Goal: Complete application form

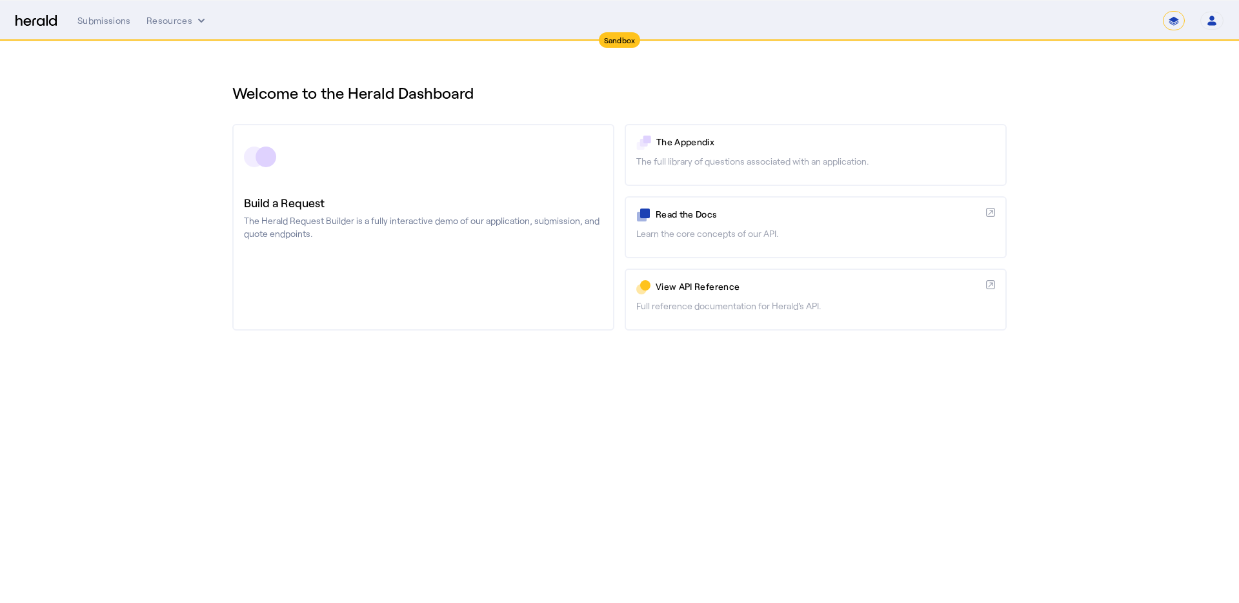
click at [108, 29] on div "**********" at bounding box center [650, 20] width 1146 height 19
click at [152, 23] on button "Resources" at bounding box center [176, 20] width 61 height 13
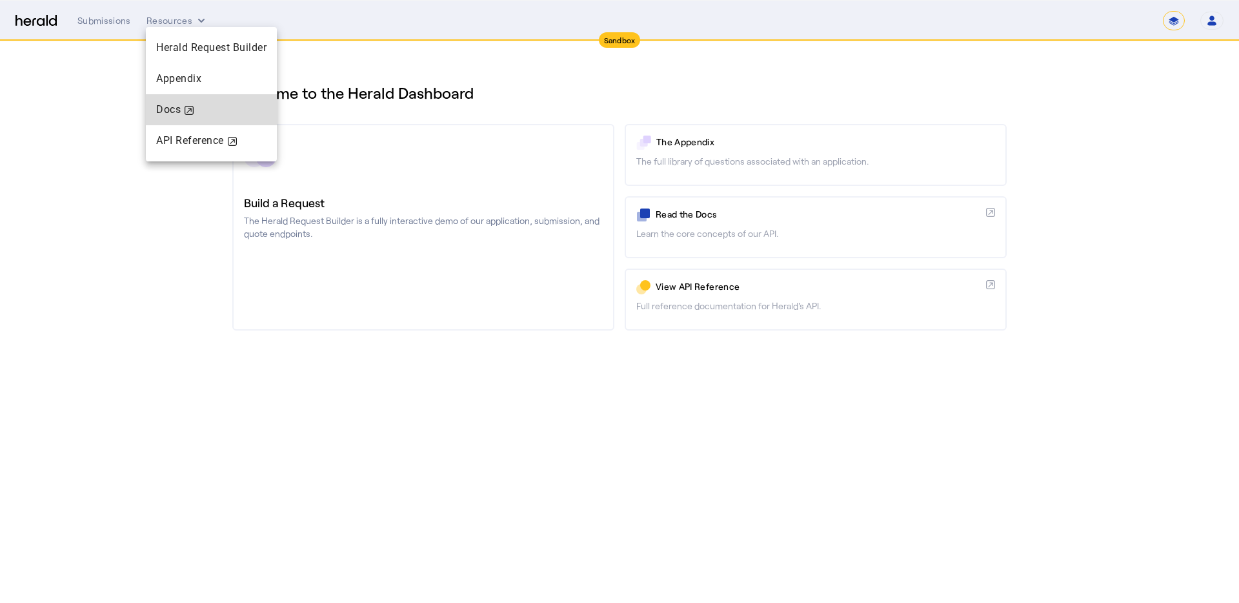
click at [165, 105] on div "Docs" at bounding box center [211, 109] width 110 height 15
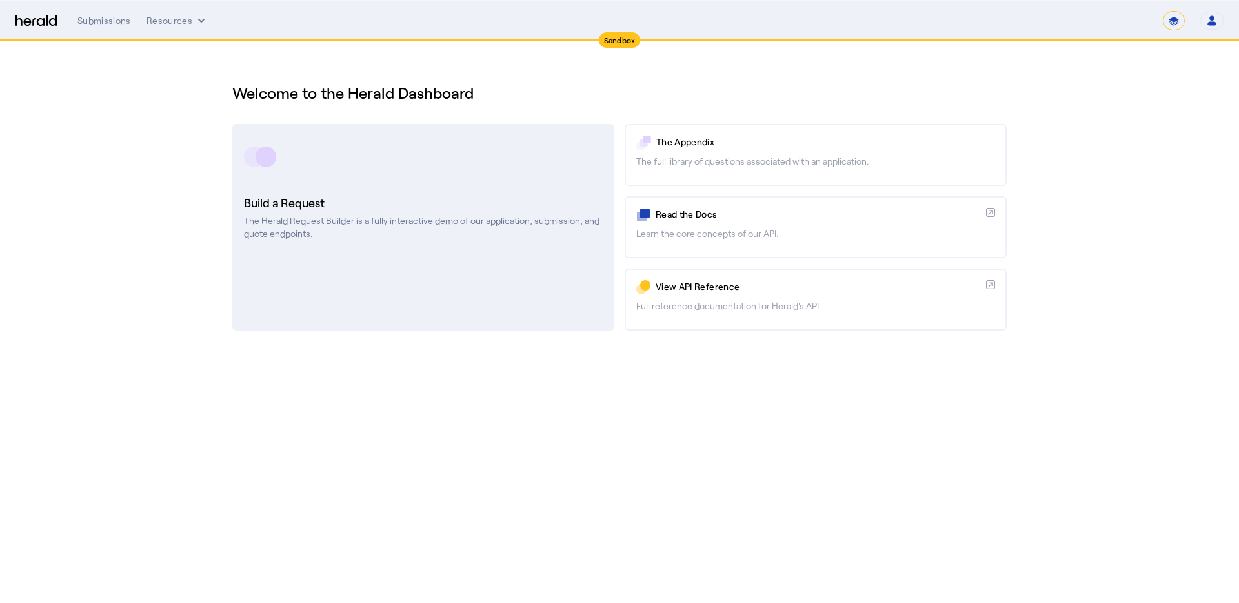
click at [490, 190] on link "Build a Request The Herald Request Builder is a fully interactive demo of our a…" at bounding box center [423, 227] width 382 height 206
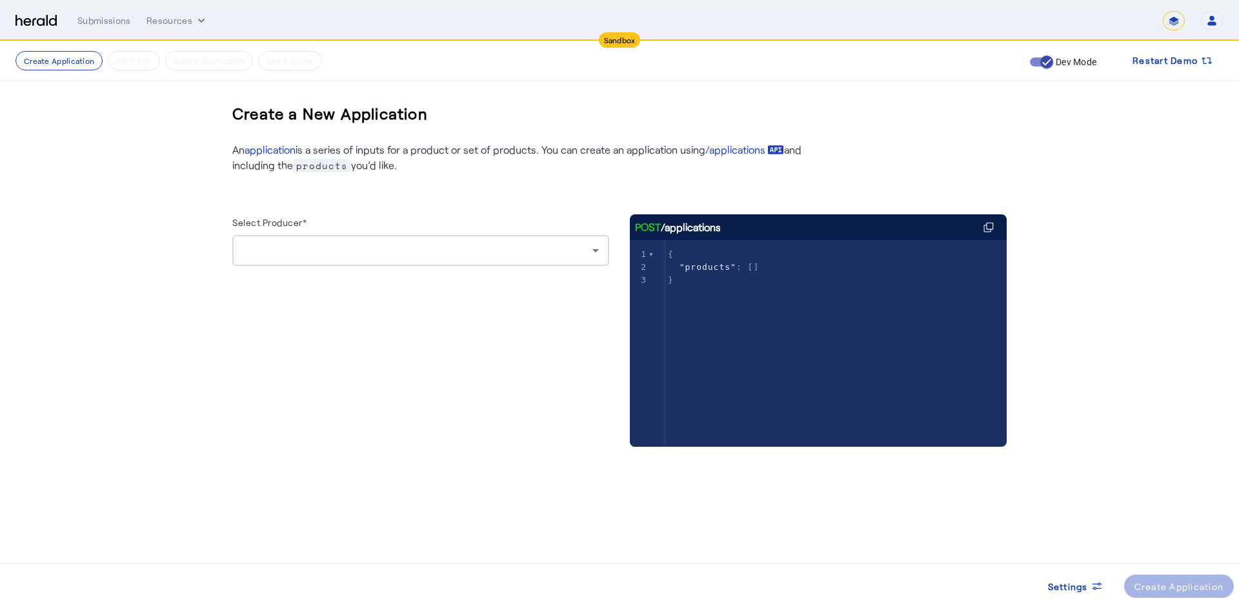
click at [337, 239] on div at bounding box center [421, 250] width 356 height 31
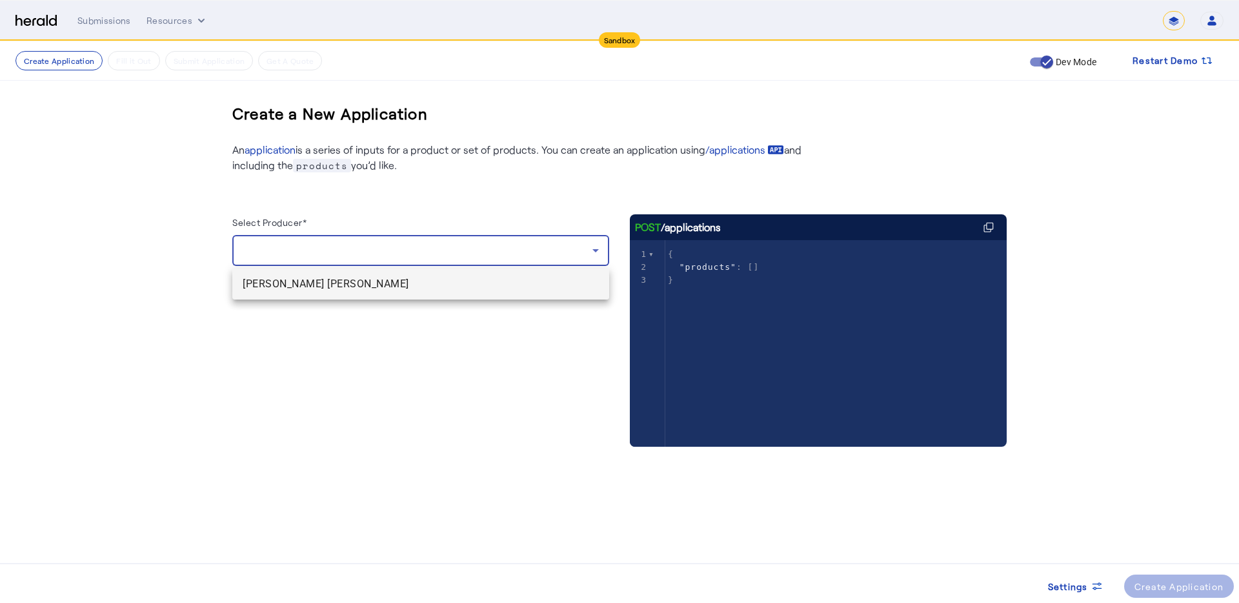
click at [325, 266] on div "[PERSON_NAME] [PERSON_NAME]" at bounding box center [420, 283] width 377 height 34
click at [325, 271] on mat-option "[PERSON_NAME] [PERSON_NAME]" at bounding box center [420, 283] width 377 height 31
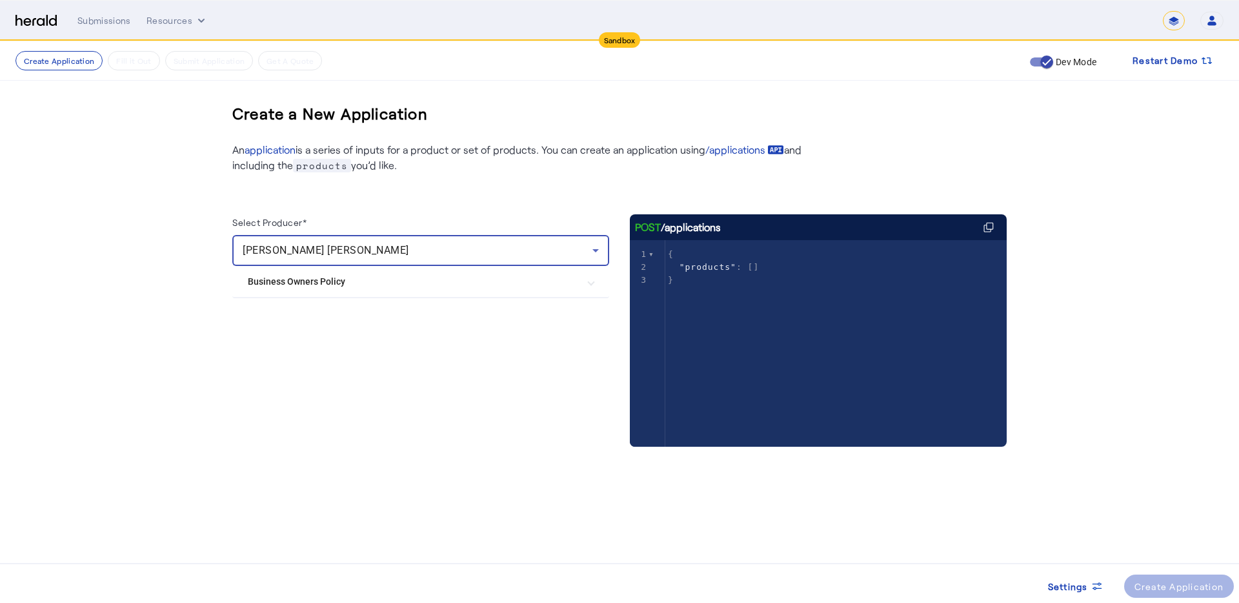
click at [333, 284] on Policy "Business Owners Policy" at bounding box center [413, 282] width 330 height 14
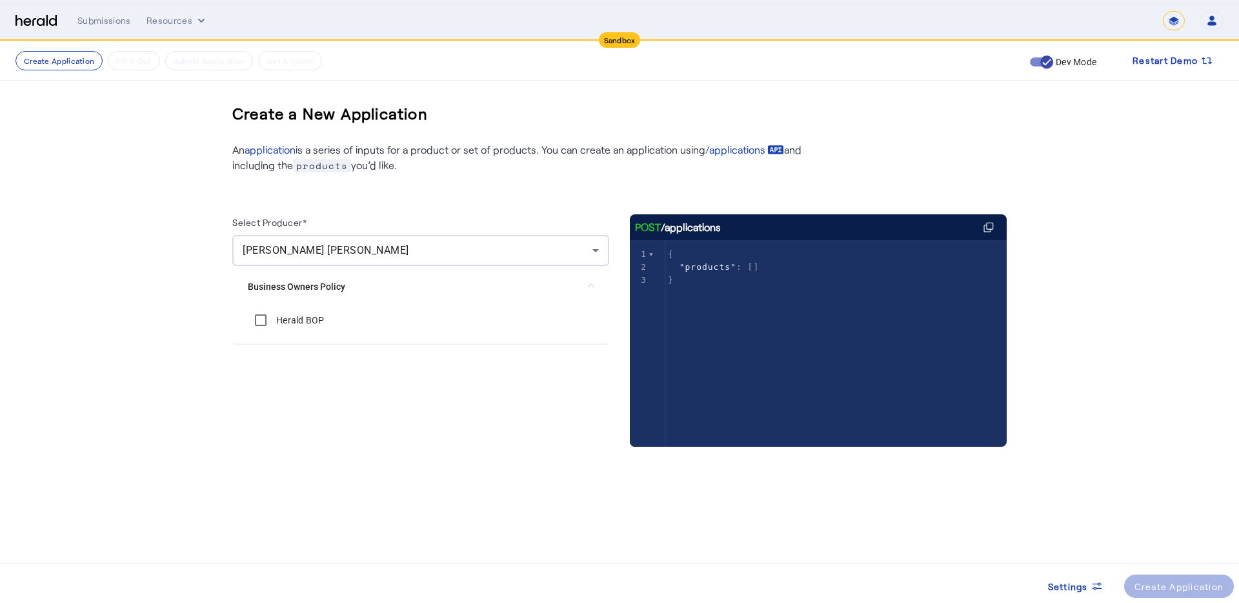
click at [308, 308] on div "Herald BOP" at bounding box center [286, 320] width 77 height 26
click at [308, 310] on div "Herald BOP" at bounding box center [286, 320] width 77 height 26
click at [302, 321] on label "Herald BOP" at bounding box center [299, 320] width 51 height 13
click at [1165, 580] on div "Create Application" at bounding box center [1179, 586] width 90 height 14
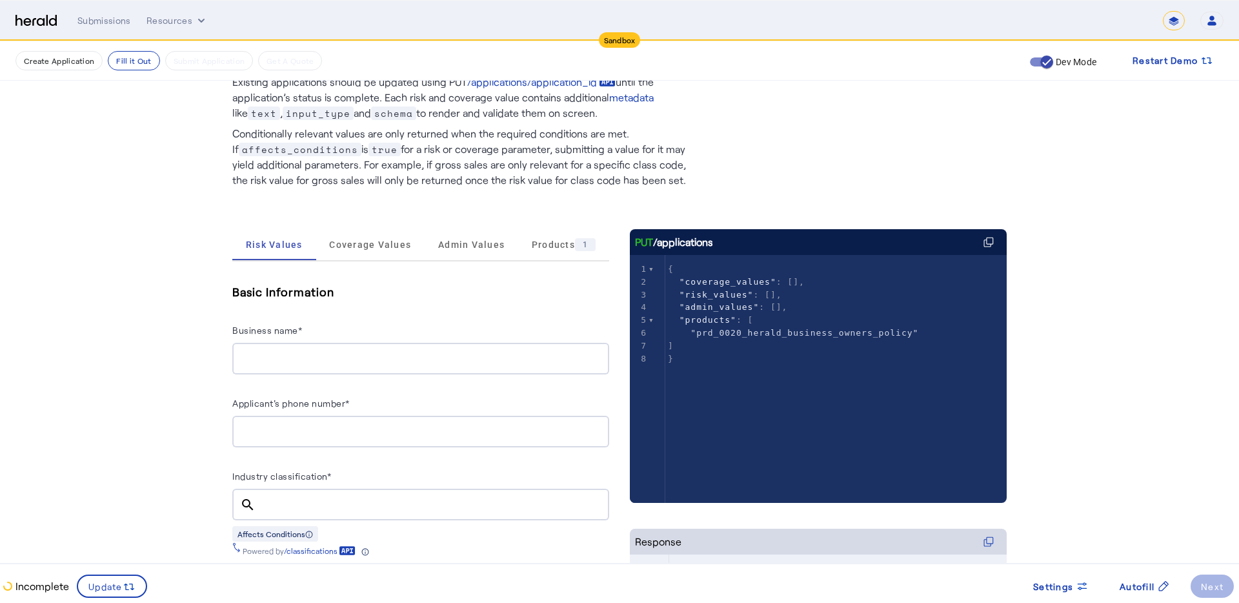
scroll to position [97, 0]
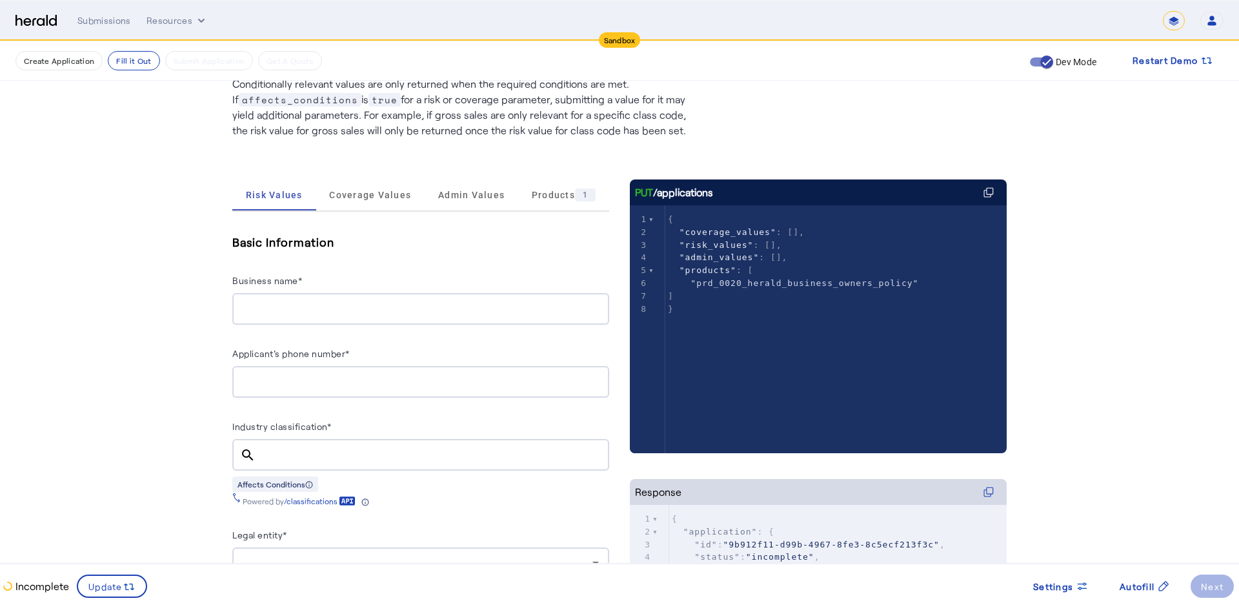
click at [247, 305] on input "Business name*" at bounding box center [421, 308] width 356 height 15
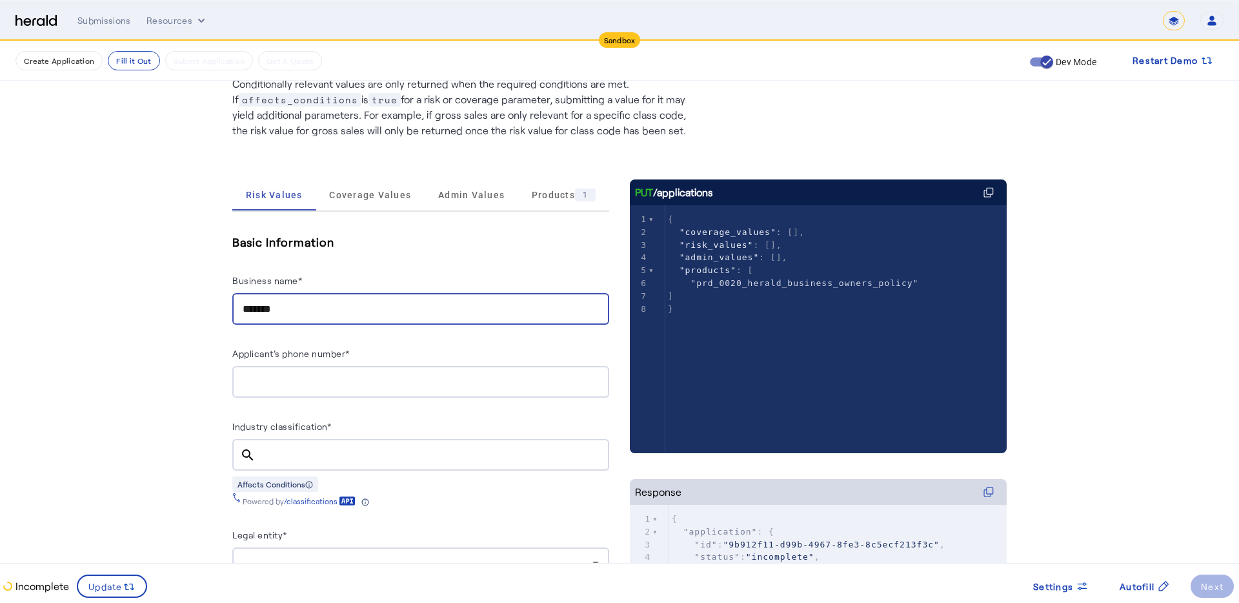
type input "*******"
click at [274, 376] on input "Applicant's phone number*" at bounding box center [421, 381] width 356 height 15
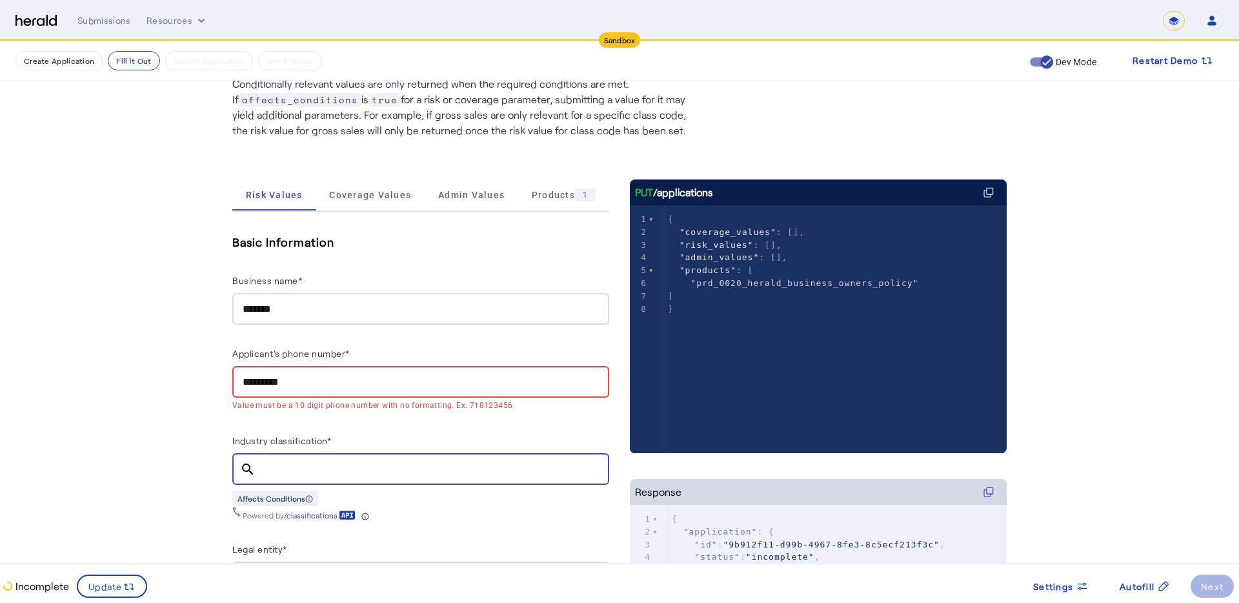
click at [286, 454] on div at bounding box center [432, 469] width 333 height 32
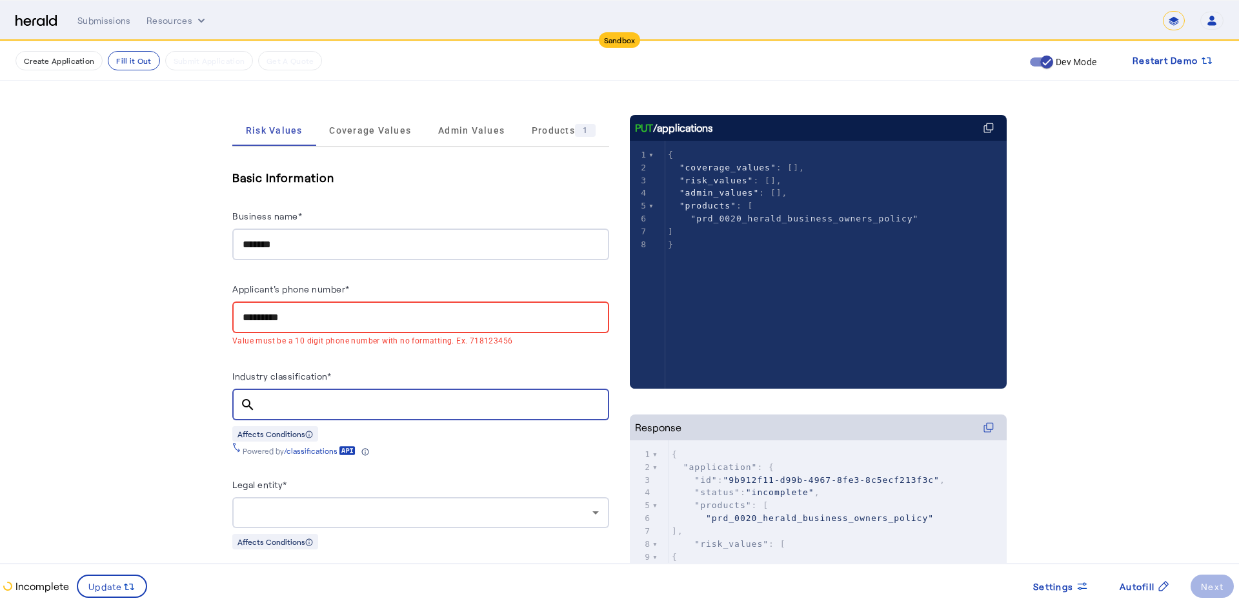
scroll to position [162, 0]
click at [310, 318] on input "*********" at bounding box center [421, 316] width 356 height 15
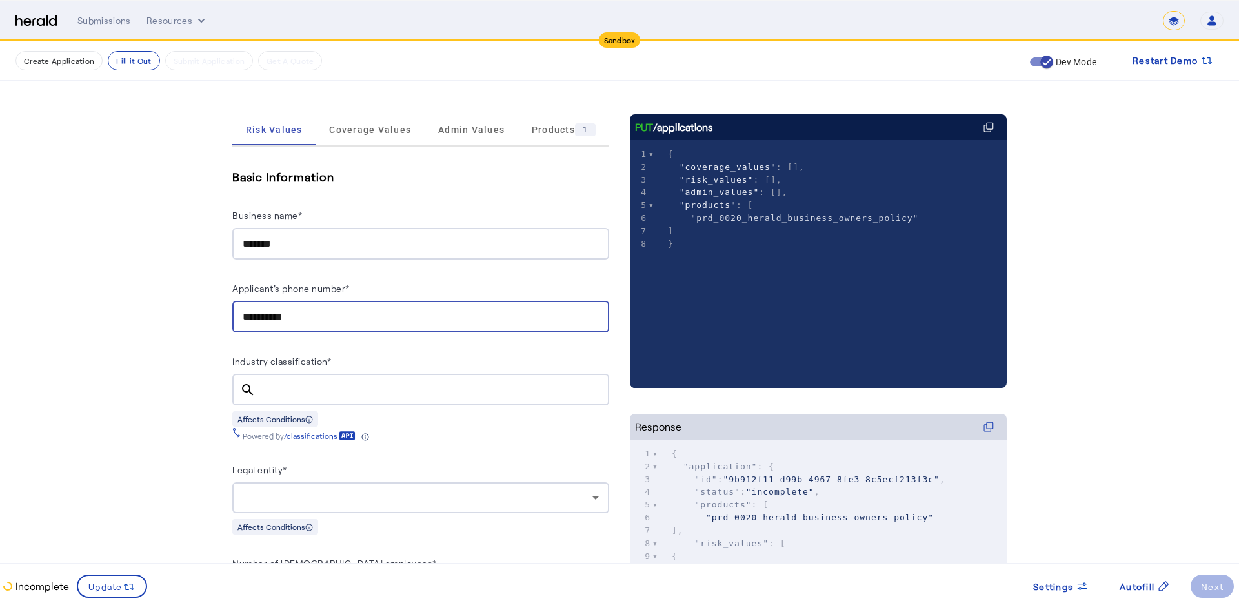
type input "**********"
click at [277, 382] on input "Industry classification*" at bounding box center [432, 389] width 333 height 15
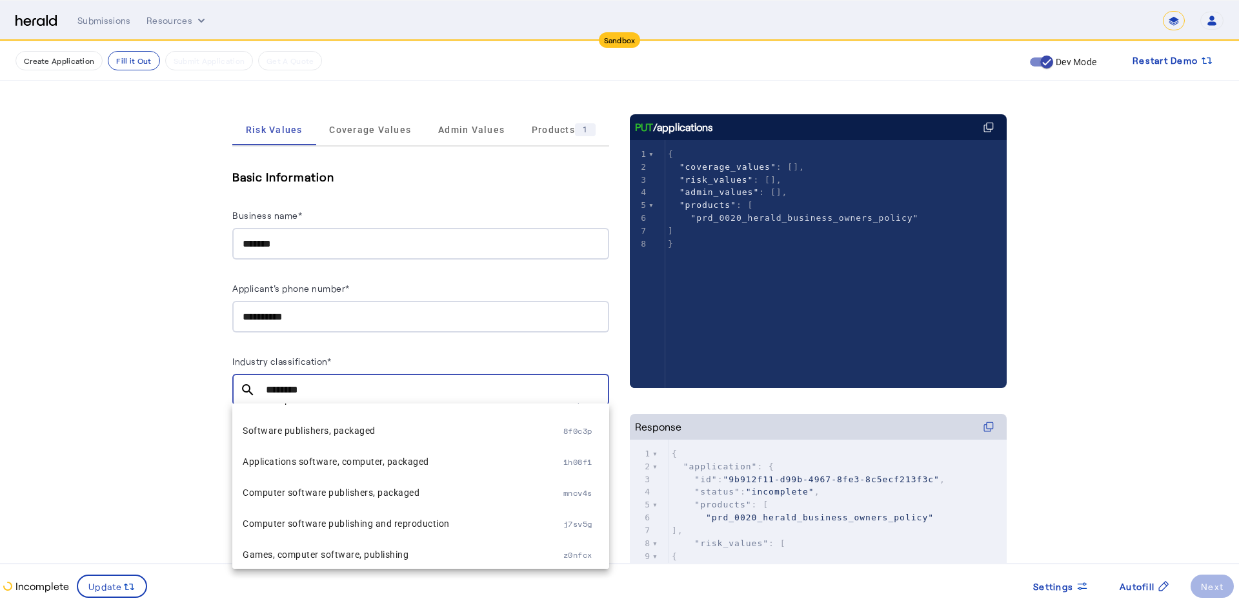
scroll to position [0, 0]
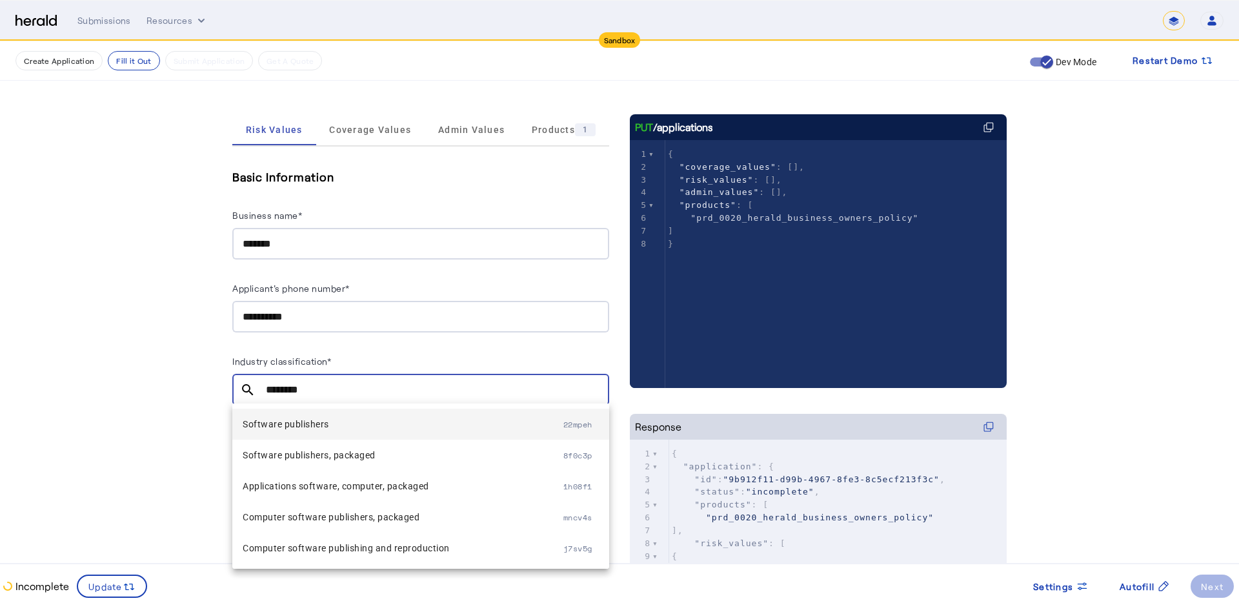
type input "********"
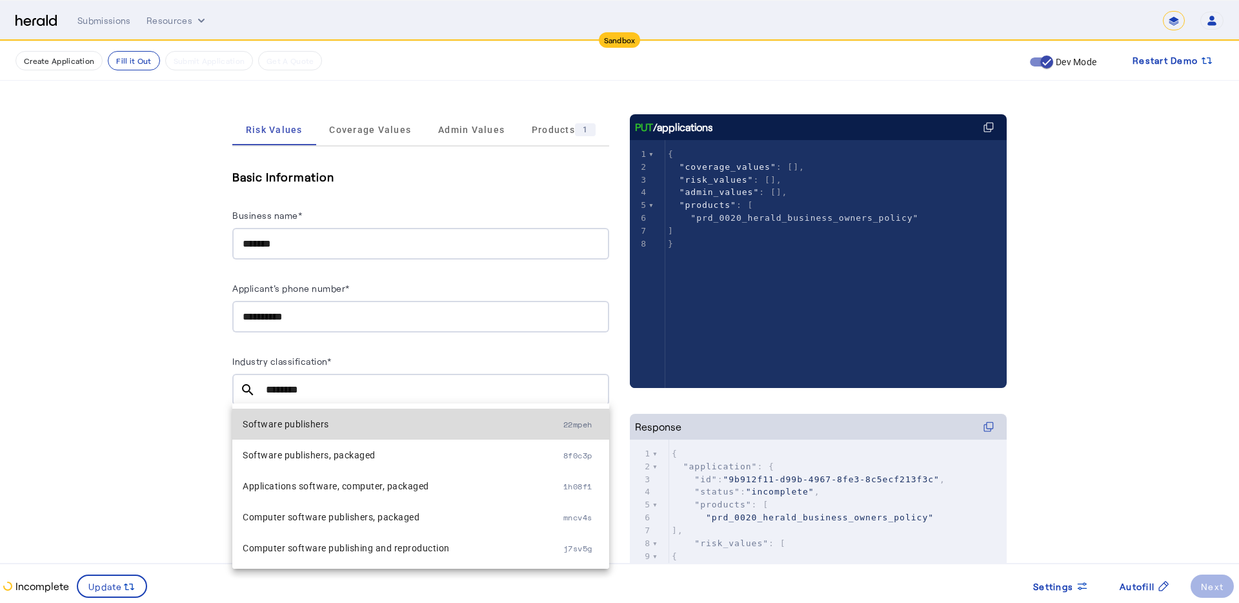
click at [312, 425] on span "Software publishers" at bounding box center [403, 423] width 321 height 15
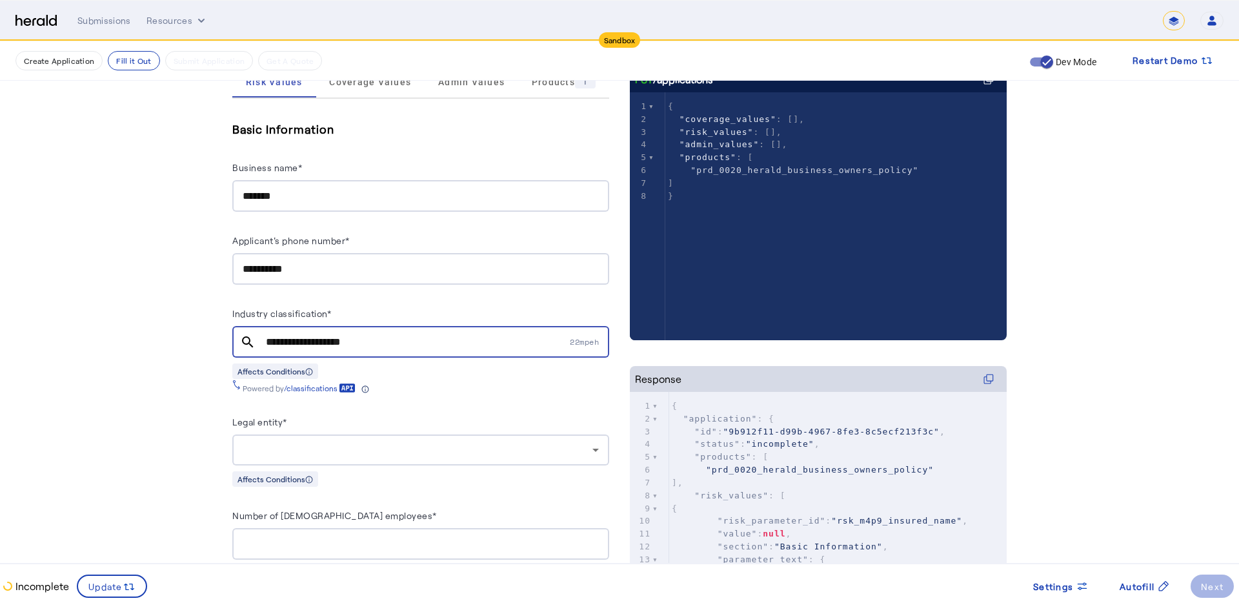
scroll to position [216, 0]
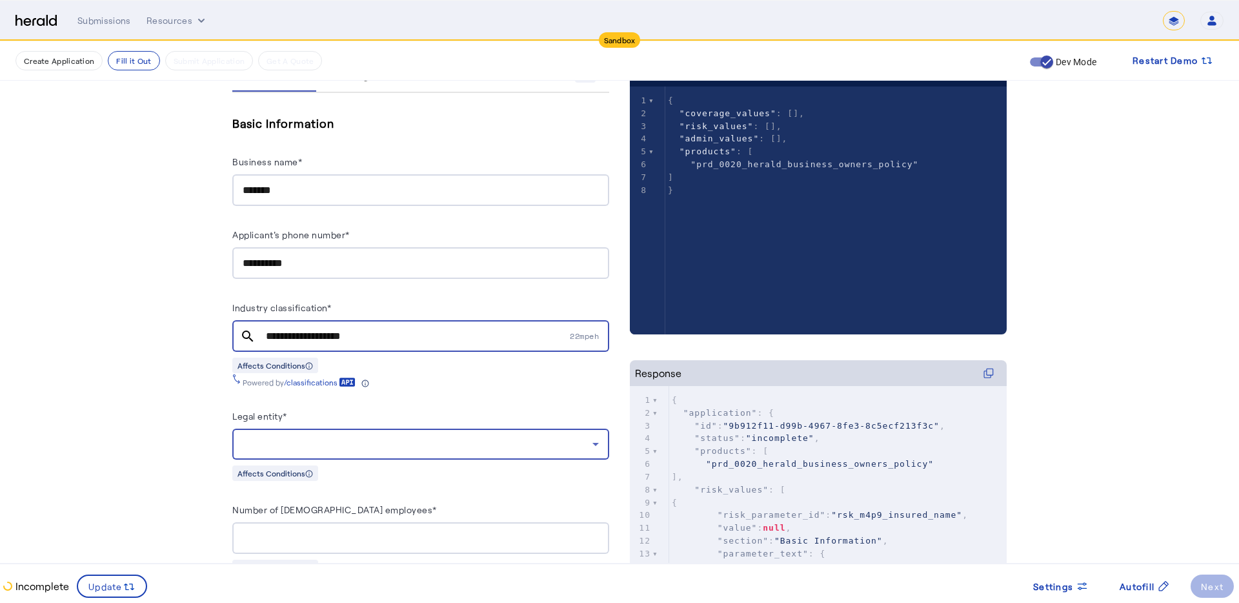
click at [263, 443] on div at bounding box center [418, 443] width 350 height 15
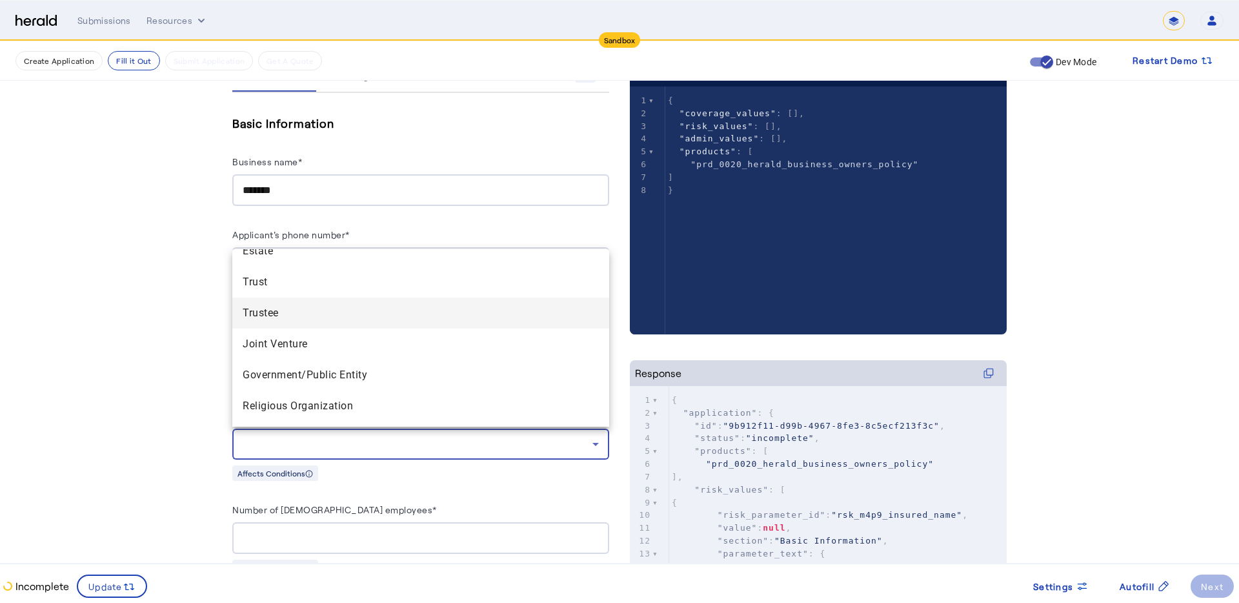
scroll to position [0, 0]
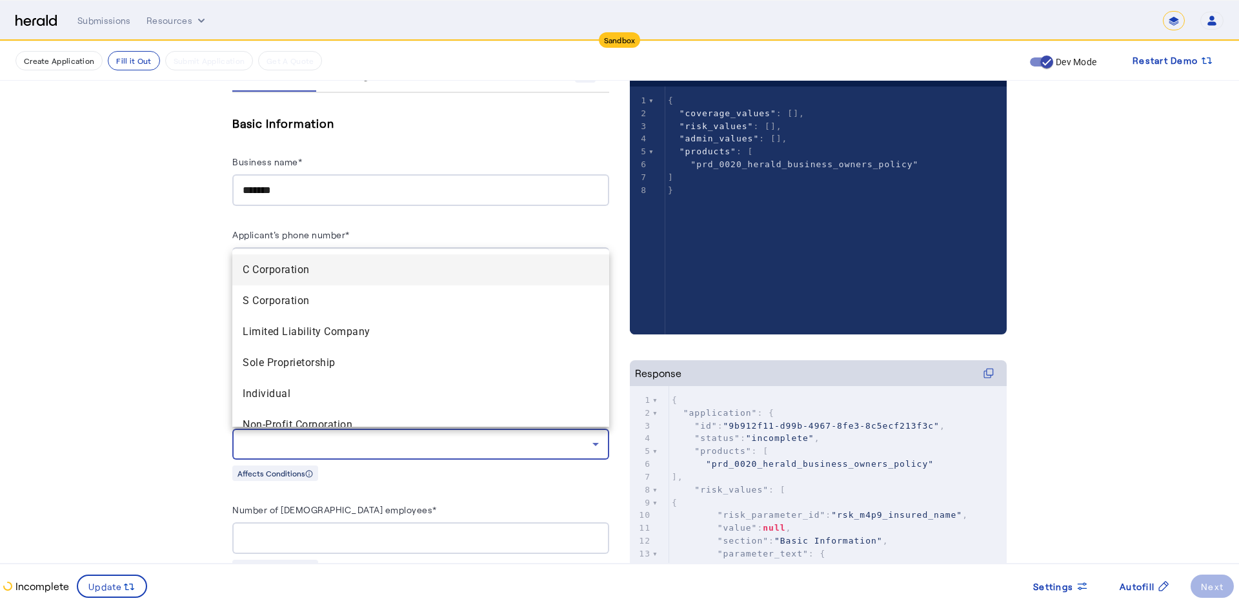
click at [210, 322] on div at bounding box center [619, 301] width 1239 height 603
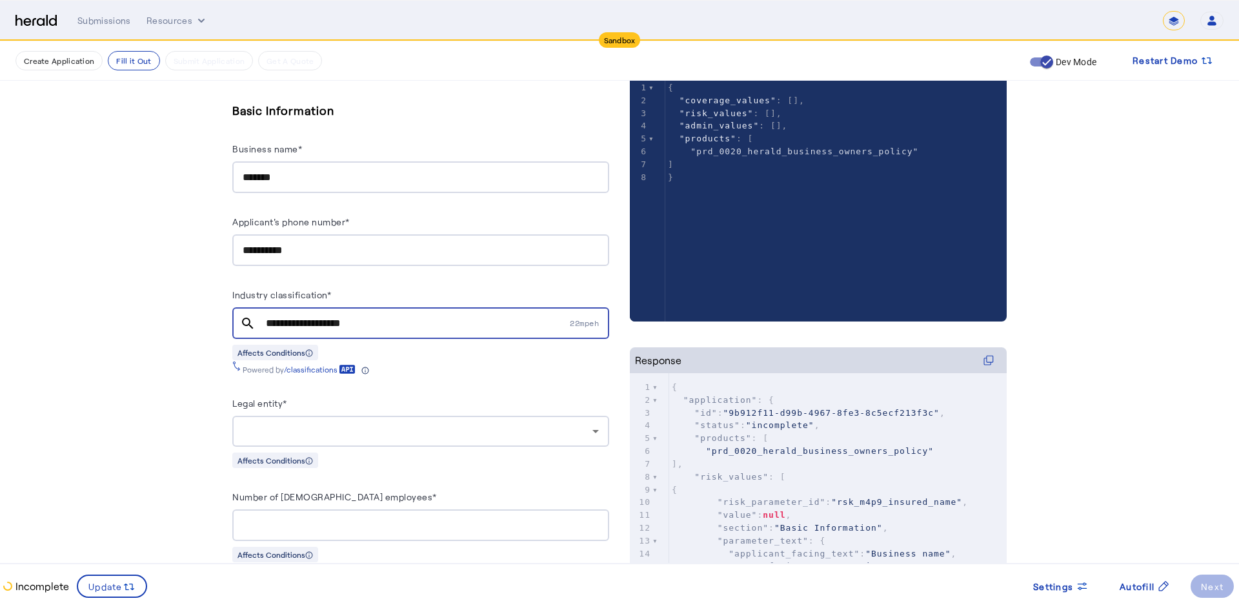
scroll to position [78, 0]
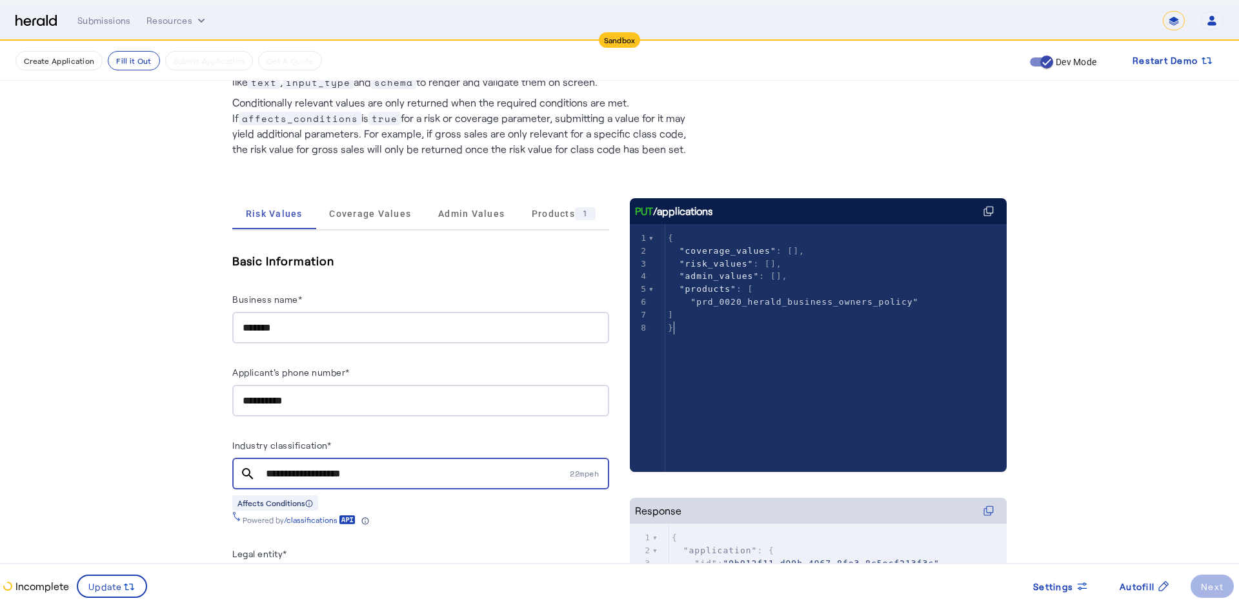
click at [673, 361] on div "xxxxxxxxxx 8 1 { 2 "coverage_values" : [], 3 "risk_values" : [], 4 "admin_value…" at bounding box center [834, 364] width 409 height 280
click at [344, 216] on span "Coverage Values" at bounding box center [370, 213] width 82 height 9
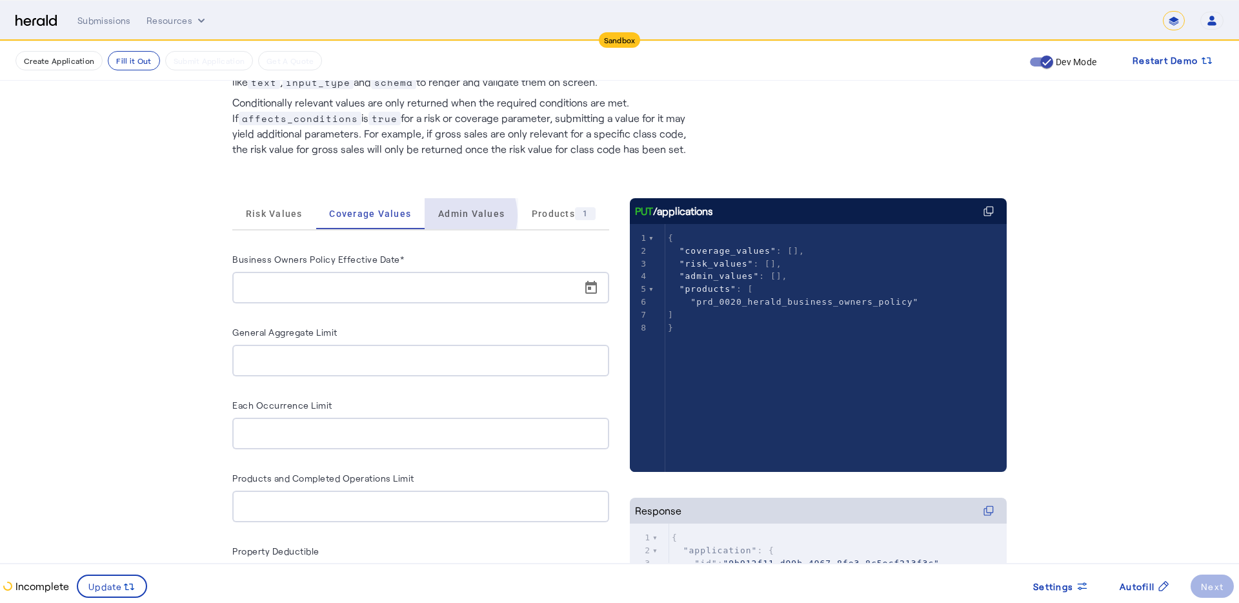
click at [444, 216] on span "Admin Values" at bounding box center [471, 213] width 66 height 9
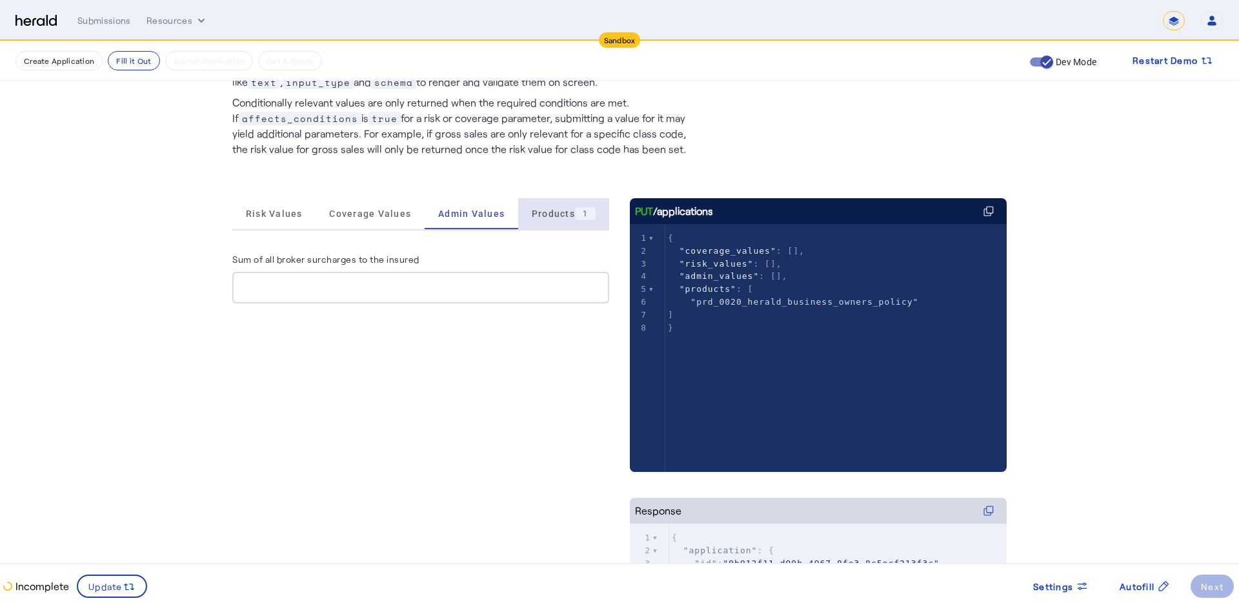
click at [536, 219] on span "Products 1" at bounding box center [564, 213] width 64 height 13
